Goal: Task Accomplishment & Management: Manage account settings

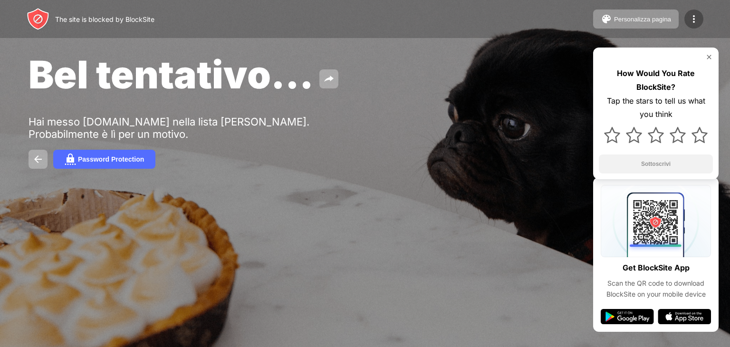
click at [694, 17] on img at bounding box center [693, 18] width 11 height 11
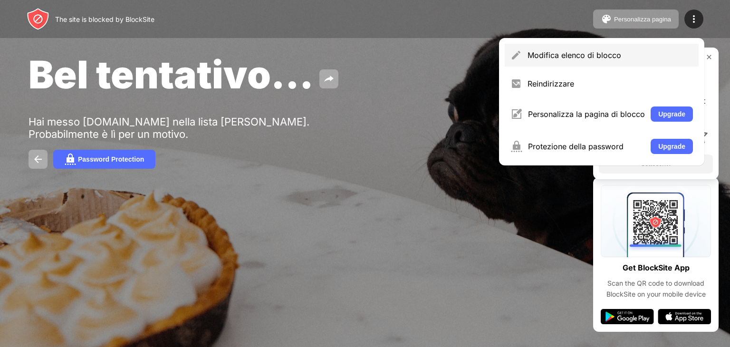
click at [619, 56] on div "Modifica elenco di blocco" at bounding box center [610, 55] width 165 height 10
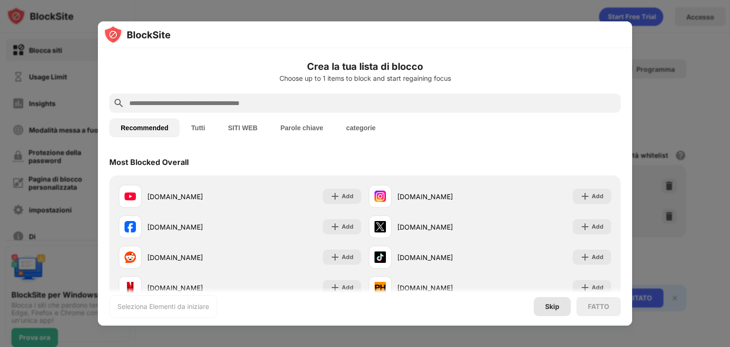
click at [548, 309] on div "Skip" at bounding box center [552, 307] width 14 height 8
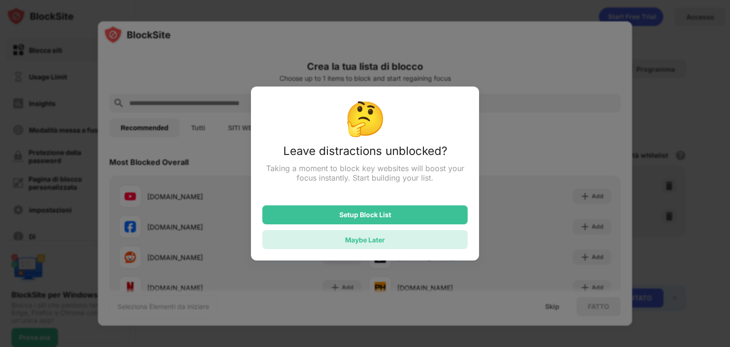
click at [413, 237] on div "Maybe Later" at bounding box center [364, 239] width 205 height 19
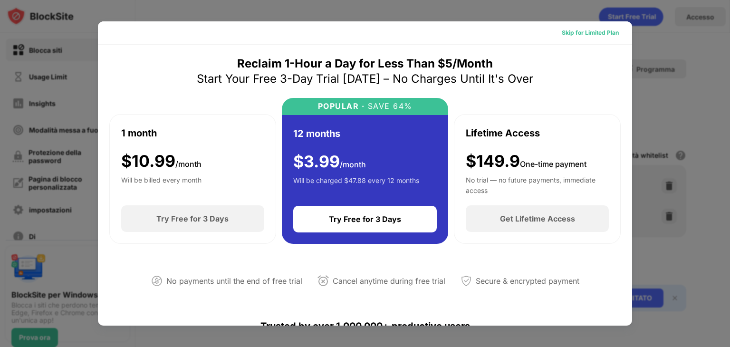
click at [567, 32] on div "Skip for Limited Plan" at bounding box center [590, 33] width 57 height 10
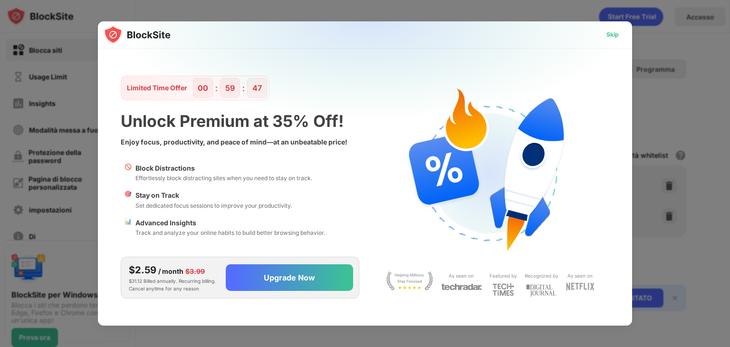
click at [612, 35] on div "Skip" at bounding box center [613, 35] width 12 height 10
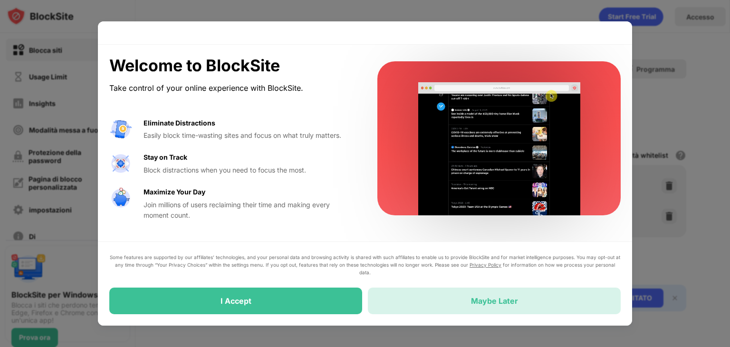
click at [444, 305] on div "Maybe Later" at bounding box center [494, 301] width 253 height 27
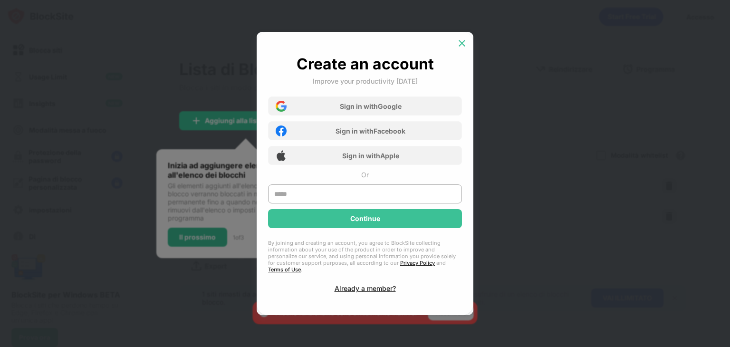
click at [458, 48] on img at bounding box center [462, 44] width 10 height 10
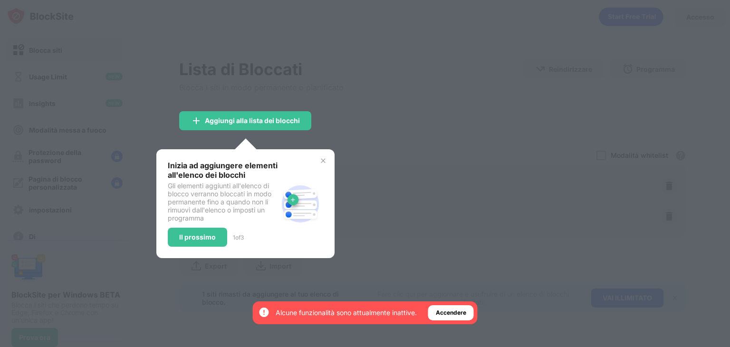
click at [324, 162] on img at bounding box center [323, 161] width 8 height 8
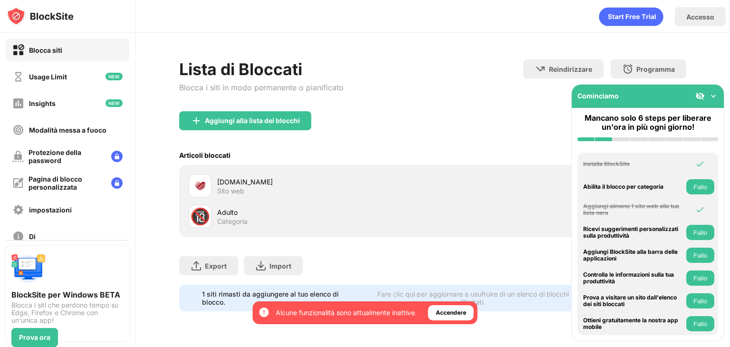
click at [245, 217] on div "Categoria" at bounding box center [232, 221] width 30 height 9
click at [712, 94] on img at bounding box center [714, 96] width 10 height 10
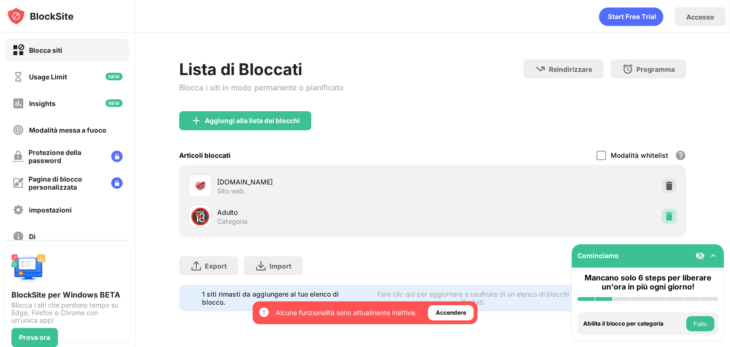
click at [668, 212] on img at bounding box center [670, 217] width 10 height 10
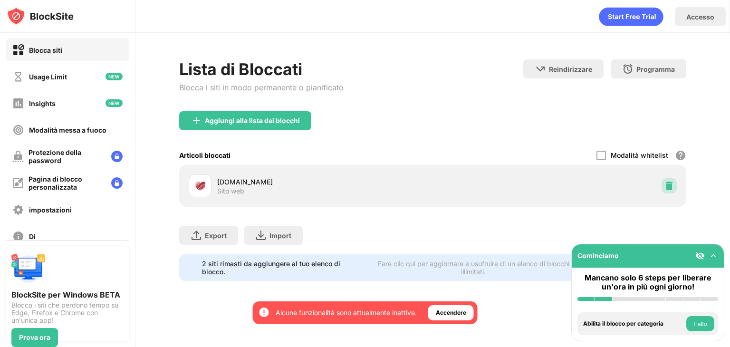
click at [666, 187] on img at bounding box center [670, 186] width 10 height 10
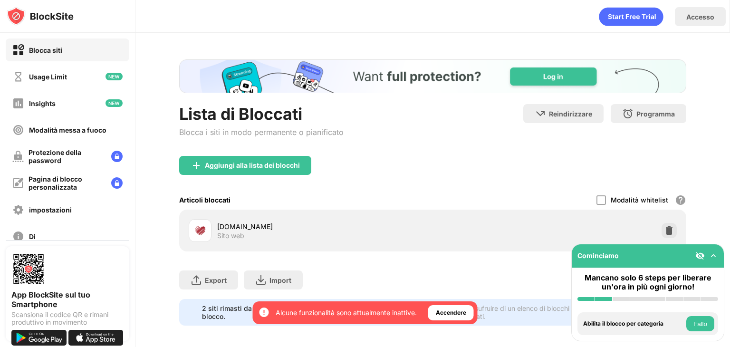
scroll to position [12, 0]
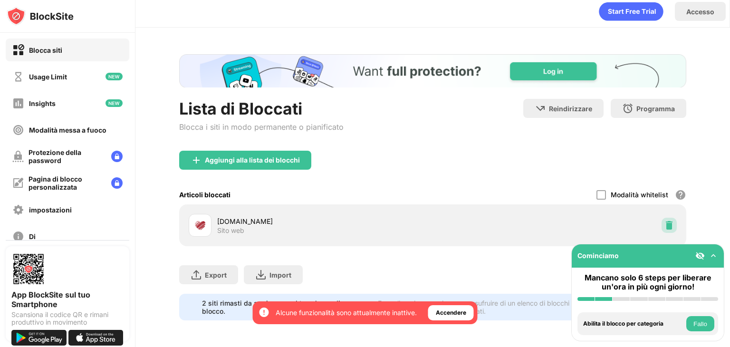
click at [665, 221] on img at bounding box center [670, 226] width 10 height 10
